Goal: Task Accomplishment & Management: Complete application form

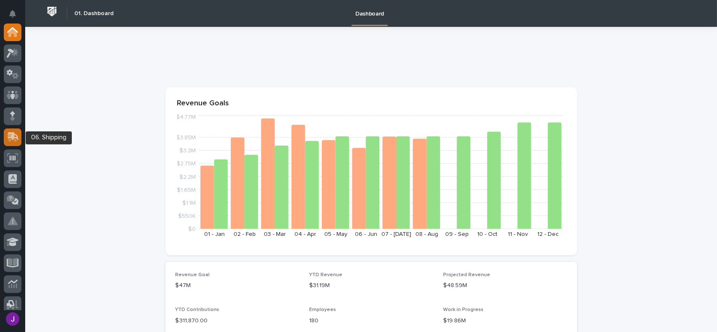
click at [11, 137] on icon at bounding box center [13, 136] width 11 height 8
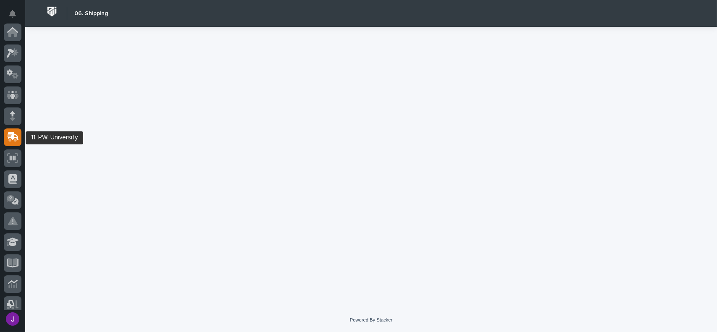
scroll to position [105, 0]
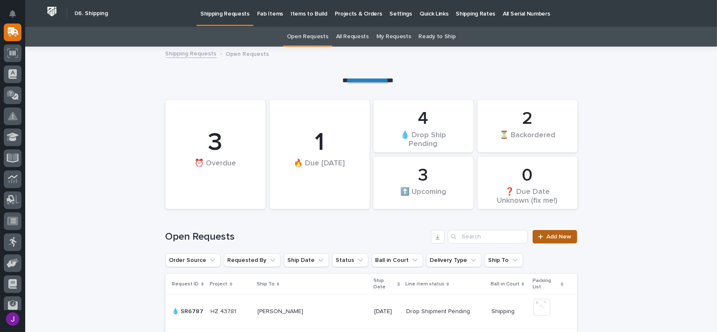
click at [540, 238] on icon at bounding box center [540, 237] width 5 height 6
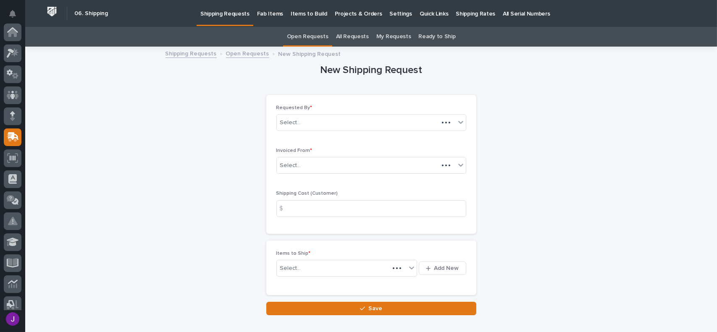
scroll to position [105, 0]
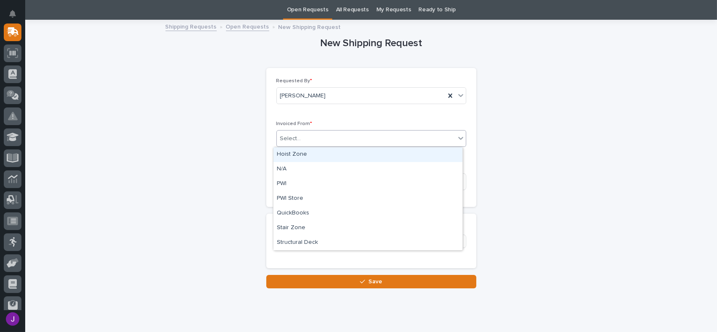
click at [295, 142] on div "Select..." at bounding box center [290, 138] width 21 height 9
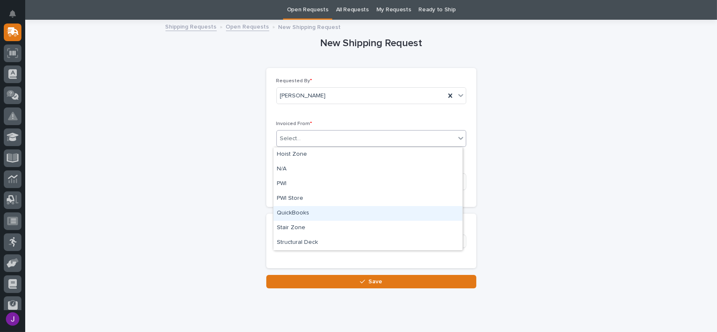
click at [290, 217] on div "QuickBooks" at bounding box center [368, 213] width 189 height 15
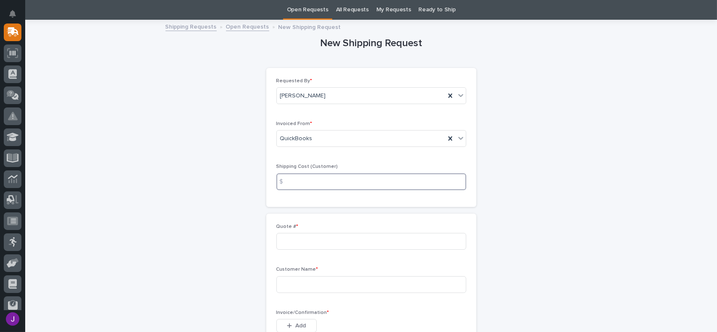
click at [305, 186] on input at bounding box center [372, 182] width 190 height 17
click at [299, 239] on input at bounding box center [372, 241] width 190 height 17
type input "137053"
click at [304, 286] on input at bounding box center [372, 285] width 190 height 17
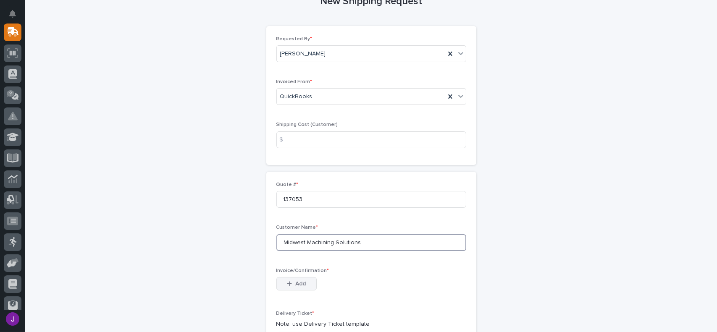
type input "Midwest Machining Solutions"
click at [292, 285] on div "button" at bounding box center [291, 284] width 8 height 6
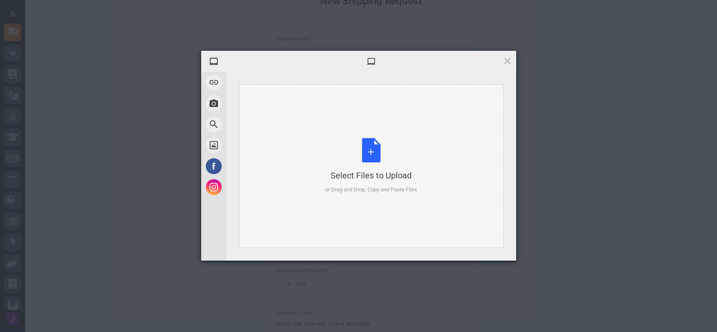
click at [377, 151] on div "Select Files to Upload or Drag and Drop, Copy and Paste Files" at bounding box center [371, 166] width 92 height 56
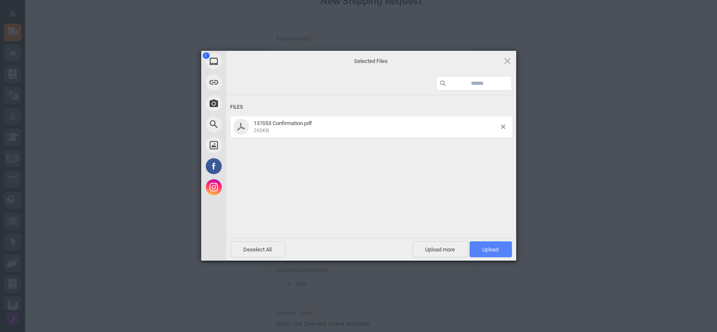
click at [505, 248] on span "Upload 1" at bounding box center [491, 250] width 42 height 16
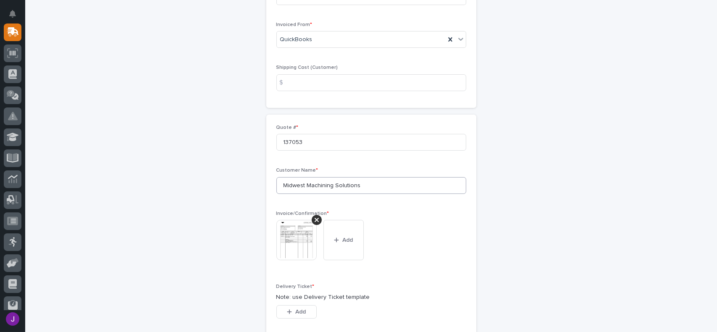
scroll to position [168, 0]
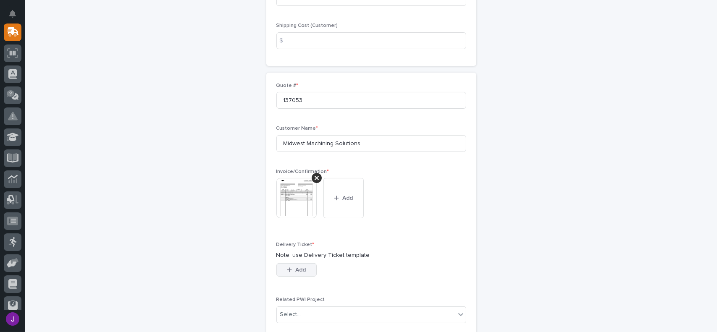
click at [303, 271] on span "Add" at bounding box center [300, 270] width 11 height 8
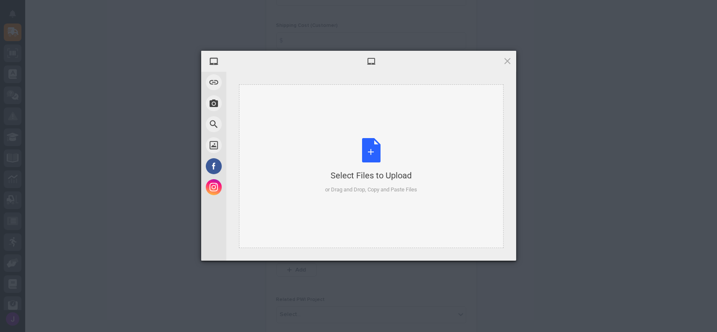
click at [367, 157] on div "Select Files to Upload or Drag and Drop, Copy and Paste Files" at bounding box center [371, 166] width 92 height 56
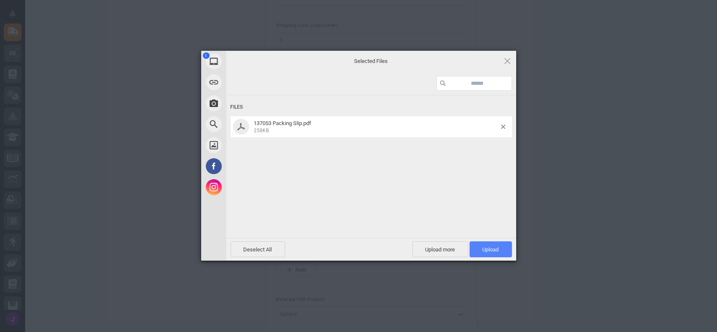
click at [478, 248] on span "Upload 1" at bounding box center [491, 250] width 42 height 16
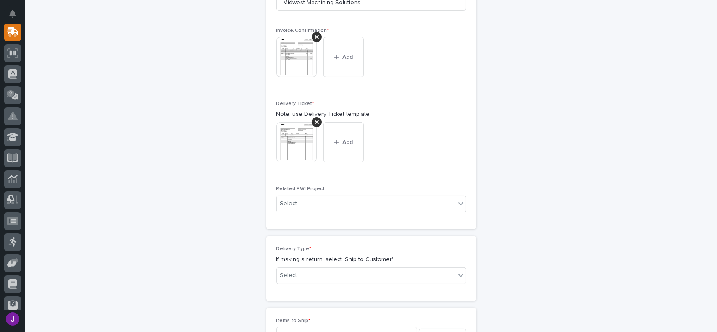
scroll to position [351, 0]
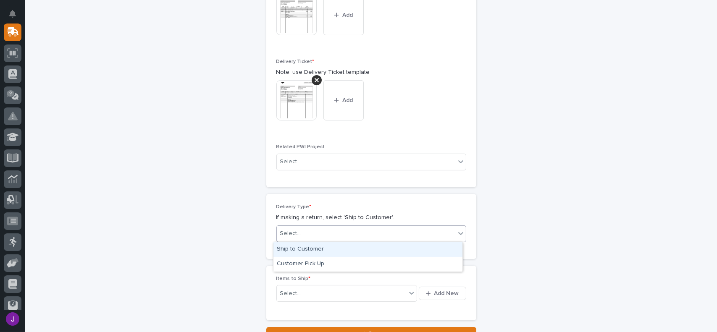
click at [310, 235] on div "Select..." at bounding box center [366, 234] width 179 height 14
click at [307, 251] on div "Ship to Customer" at bounding box center [368, 250] width 189 height 15
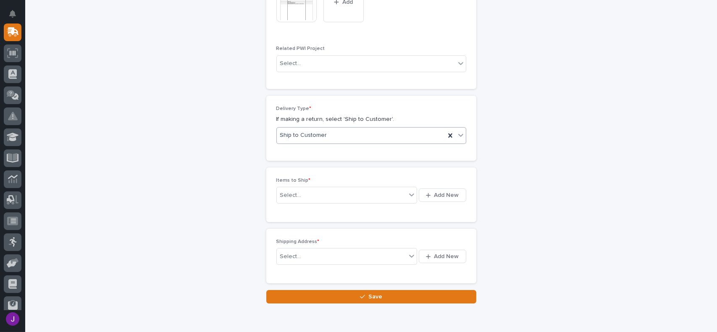
scroll to position [466, 0]
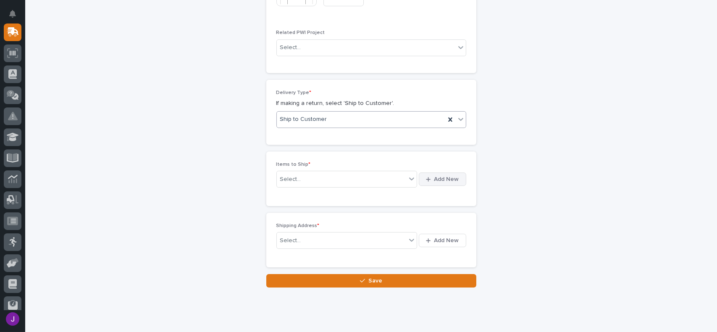
click at [430, 178] on div "button" at bounding box center [430, 179] width 8 height 5
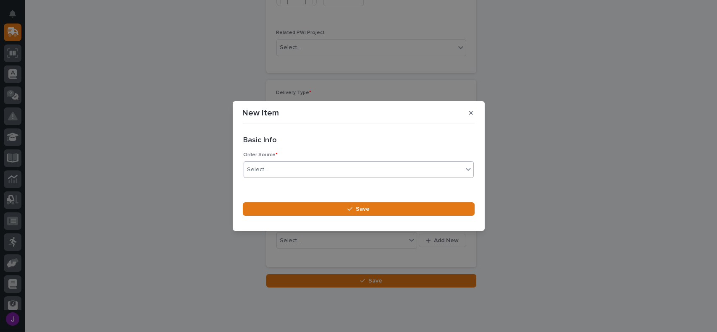
click at [303, 169] on div "Select..." at bounding box center [353, 170] width 219 height 14
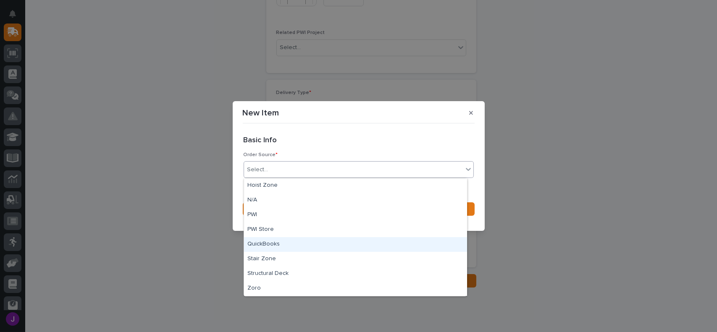
click at [271, 242] on div "QuickBooks" at bounding box center [355, 244] width 223 height 15
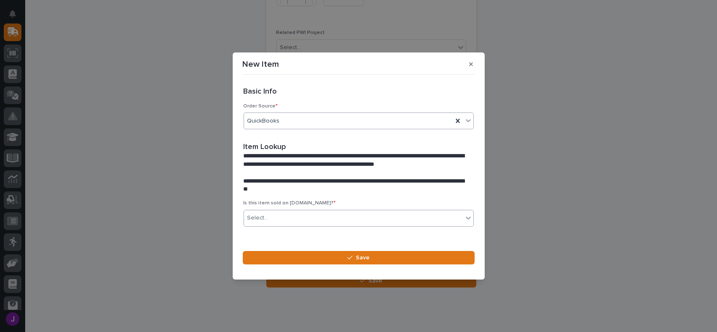
click at [287, 216] on div "Select..." at bounding box center [353, 218] width 219 height 14
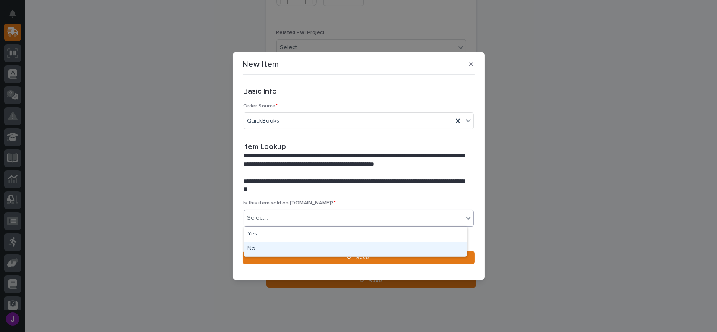
click at [268, 252] on div "No" at bounding box center [355, 249] width 223 height 15
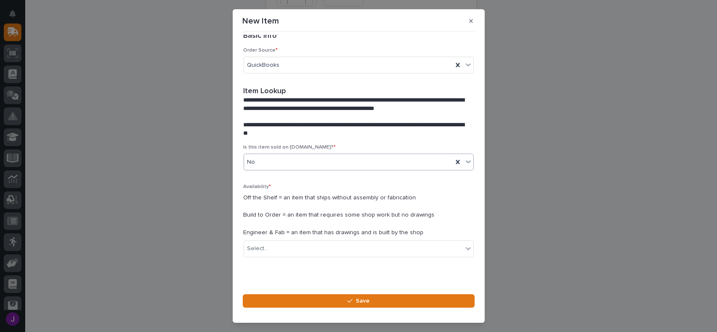
scroll to position [23, 0]
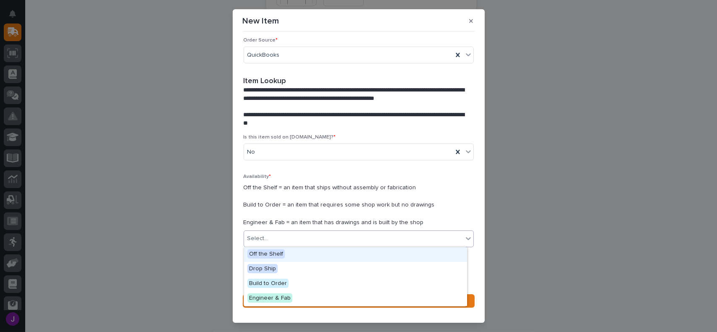
click at [311, 235] on div "Select..." at bounding box center [353, 239] width 219 height 14
click at [281, 253] on span "Off the Shelf" at bounding box center [266, 254] width 37 height 9
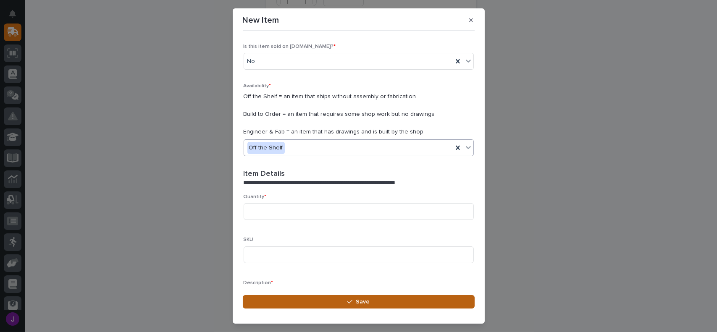
scroll to position [138, 0]
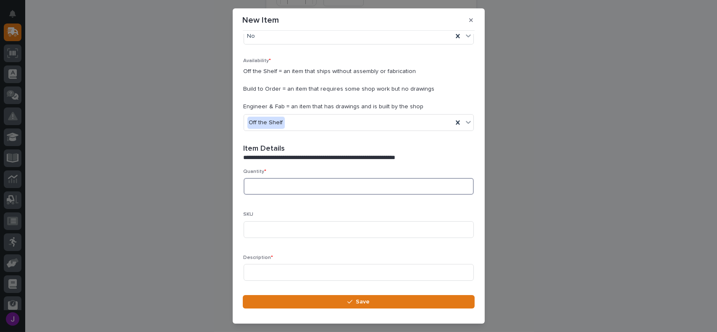
click at [246, 189] on input at bounding box center [359, 186] width 230 height 17
type input "2"
click at [269, 277] on input at bounding box center [359, 272] width 230 height 17
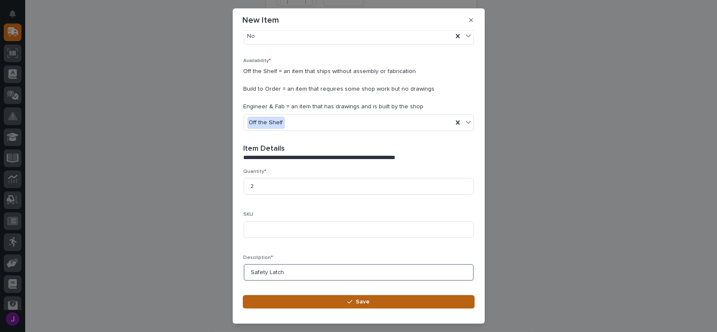
type input "Safety Latch"
click at [336, 300] on button "Save" at bounding box center [359, 301] width 232 height 13
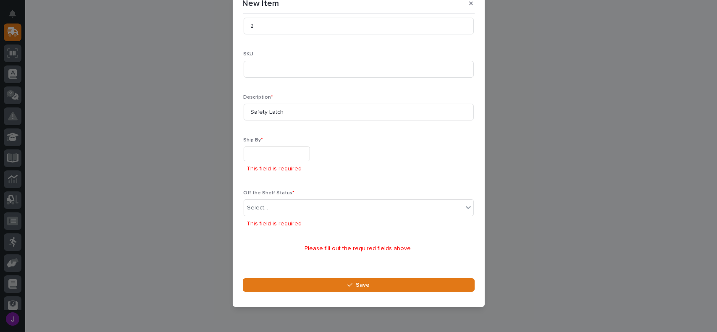
click at [280, 157] on input "text" at bounding box center [277, 154] width 66 height 15
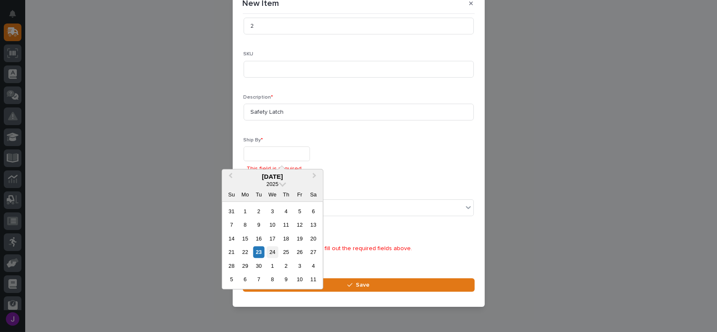
click at [272, 253] on div "24" at bounding box center [272, 252] width 11 height 11
type input "**********"
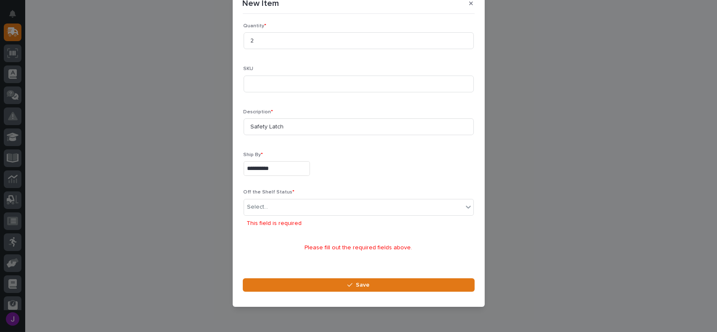
scroll to position [266, 0]
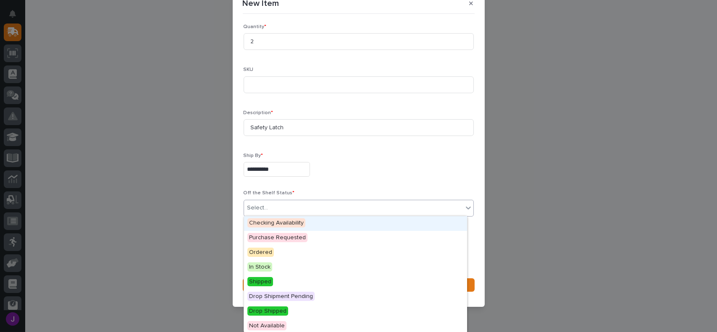
click at [271, 201] on div "Select..." at bounding box center [353, 208] width 219 height 14
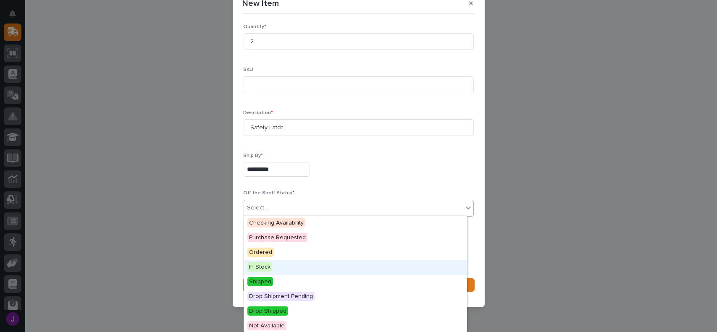
click at [261, 265] on span "In Stock" at bounding box center [260, 267] width 25 height 9
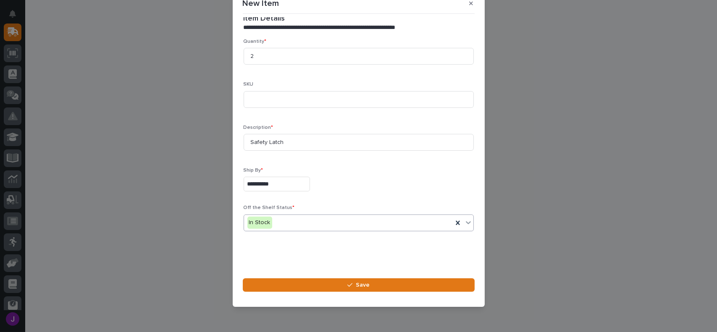
scroll to position [251, 0]
click at [291, 184] on input "**********" at bounding box center [277, 185] width 66 height 15
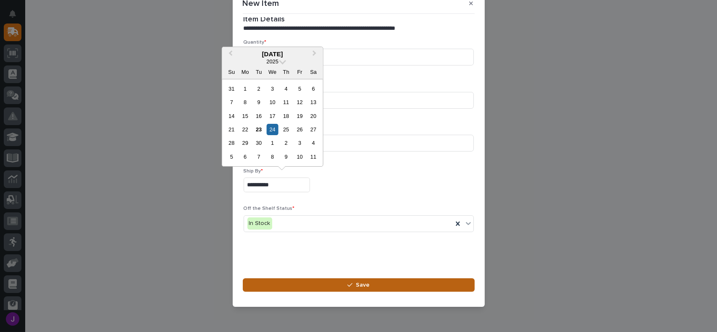
click at [349, 284] on icon "button" at bounding box center [350, 285] width 5 height 6
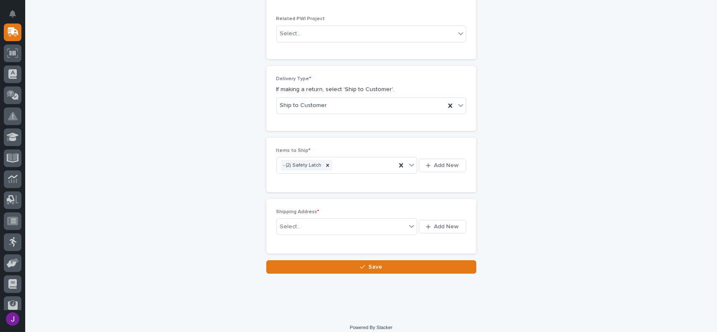
scroll to position [486, 0]
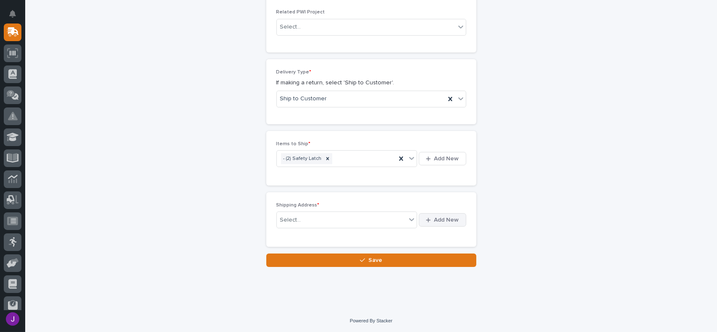
click at [443, 221] on span "Add New" at bounding box center [447, 220] width 25 height 8
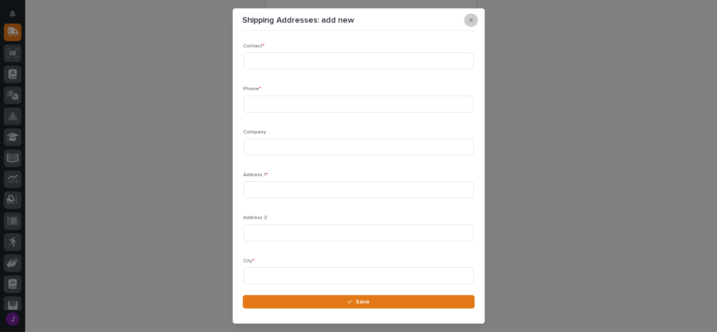
click at [471, 22] on icon "button" at bounding box center [471, 20] width 4 height 6
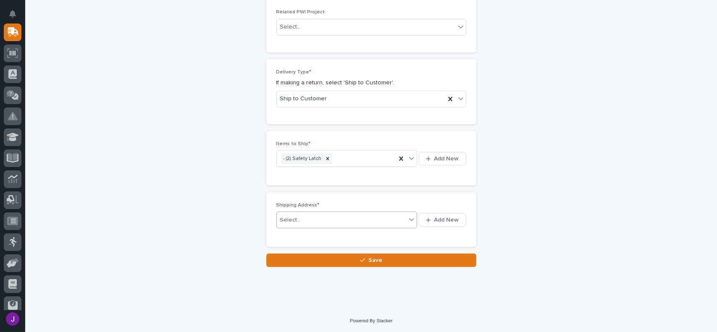
click at [314, 225] on div "Select..." at bounding box center [342, 221] width 130 height 14
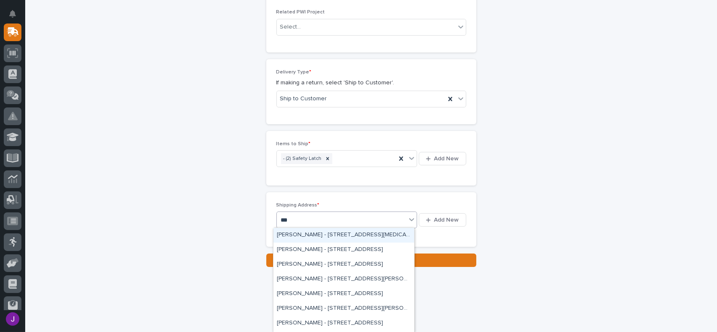
type input "****"
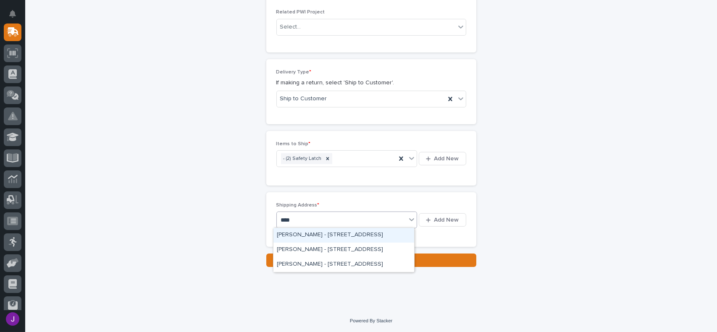
click at [335, 233] on div "[PERSON_NAME] - [STREET_ADDRESS]" at bounding box center [344, 235] width 141 height 15
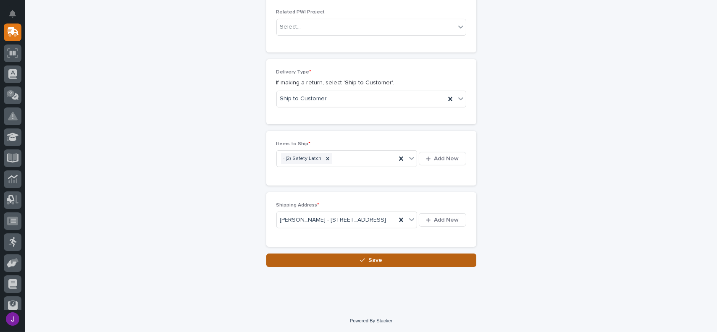
click at [360, 264] on icon "button" at bounding box center [362, 261] width 5 height 6
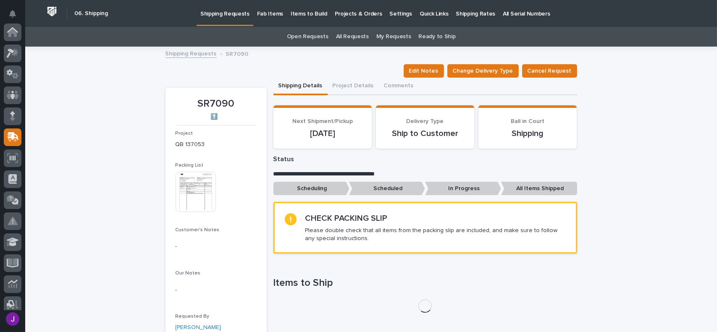
scroll to position [105, 0]
